Goal: Entertainment & Leisure: Consume media (video, audio)

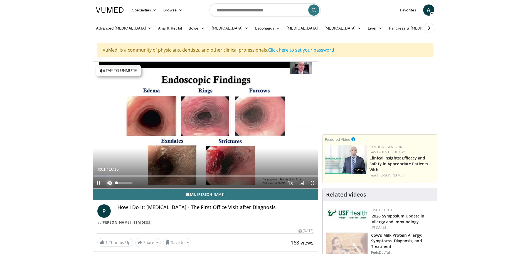
click at [109, 182] on span "Video Player" at bounding box center [109, 182] width 11 height 11
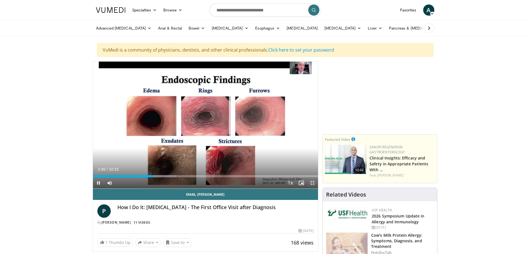
click at [312, 181] on span "Video Player" at bounding box center [312, 182] width 11 height 11
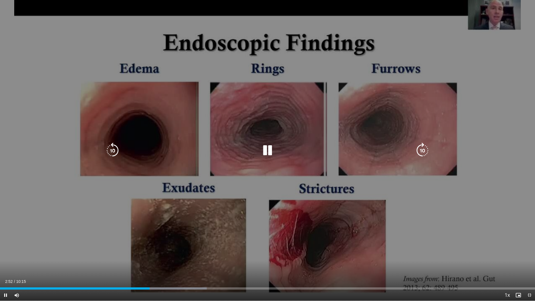
click at [397, 112] on div "10 seconds Tap to unmute" at bounding box center [267, 150] width 535 height 300
click at [397, 110] on div "10 seconds Tap to unmute" at bounding box center [267, 150] width 535 height 300
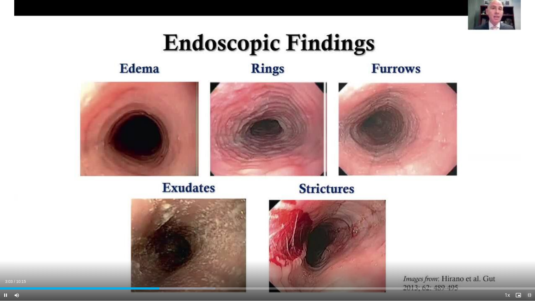
click at [529, 253] on span "Video Player" at bounding box center [528, 294] width 11 height 11
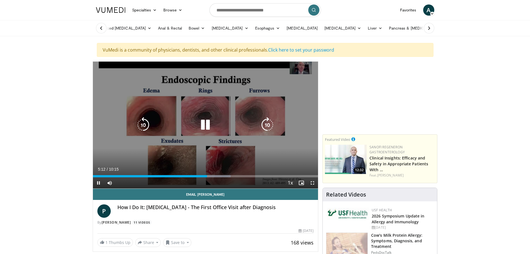
click at [146, 126] on icon "Video Player" at bounding box center [144, 125] width 16 height 16
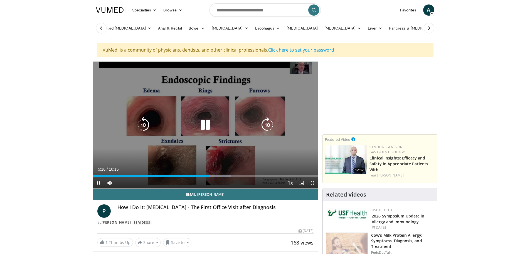
click at [146, 125] on icon "Video Player" at bounding box center [144, 125] width 16 height 16
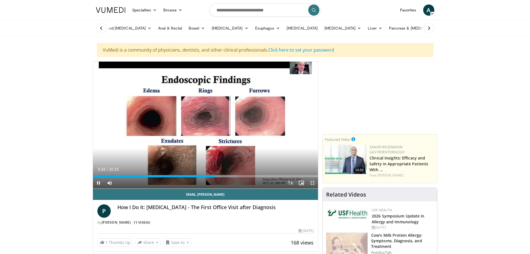
click at [313, 182] on span "Video Player" at bounding box center [312, 182] width 11 height 11
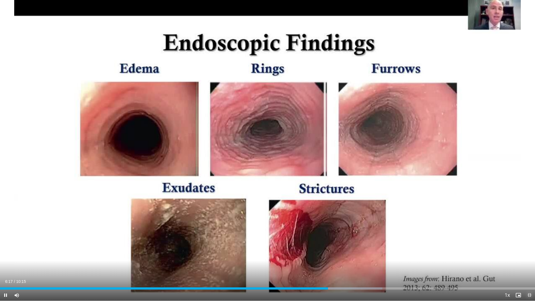
click at [529, 253] on span "Video Player" at bounding box center [528, 294] width 11 height 11
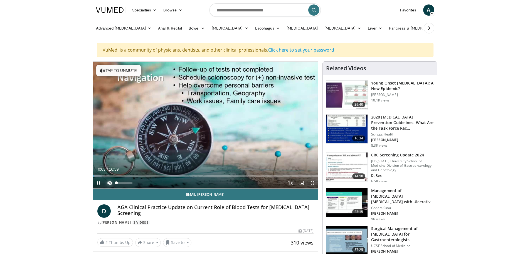
click at [111, 183] on span "Video Player" at bounding box center [109, 182] width 11 height 11
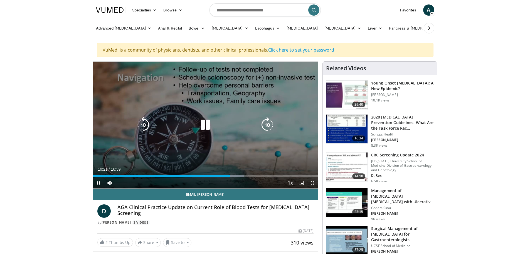
click at [143, 124] on icon "Video Player" at bounding box center [144, 125] width 16 height 16
